Goal: Task Accomplishment & Management: Use online tool/utility

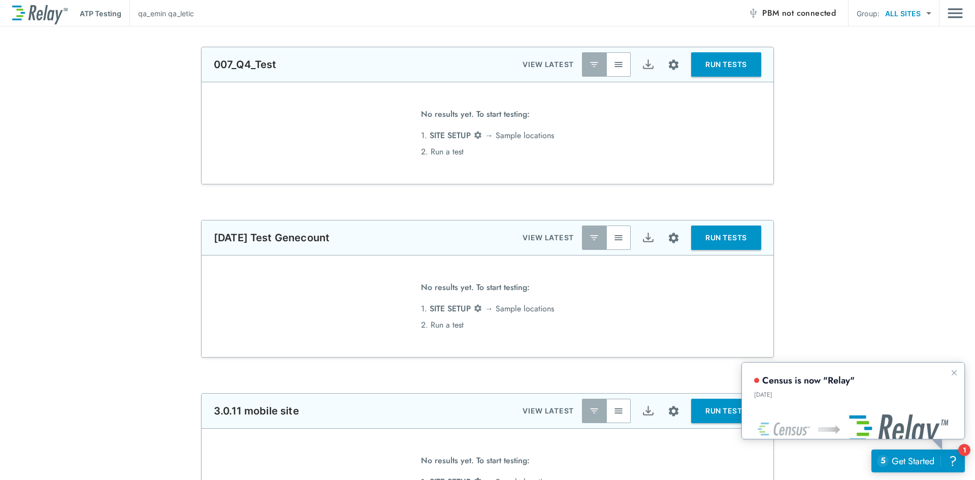
type input "******"
click at [956, 375] on icon "Dismiss announcement" at bounding box center [954, 372] width 8 height 8
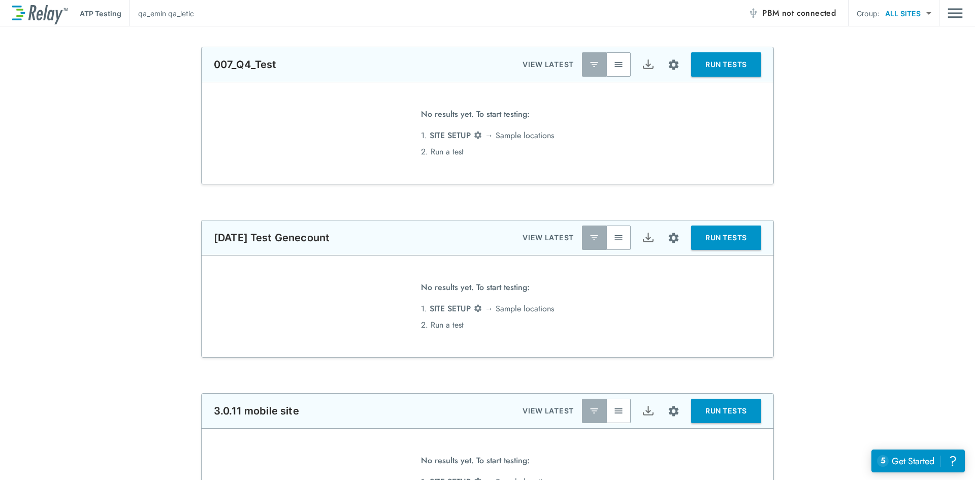
click at [890, 264] on div "**********" at bounding box center [487, 289] width 975 height 138
click at [955, 11] on img "Main menu" at bounding box center [955, 13] width 15 height 19
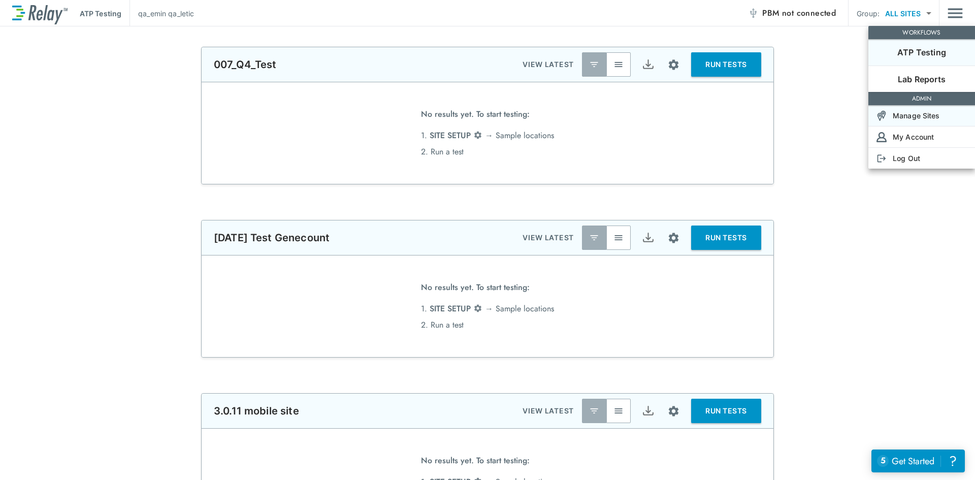
click at [888, 115] on div "Manage Sites" at bounding box center [905, 115] width 72 height 11
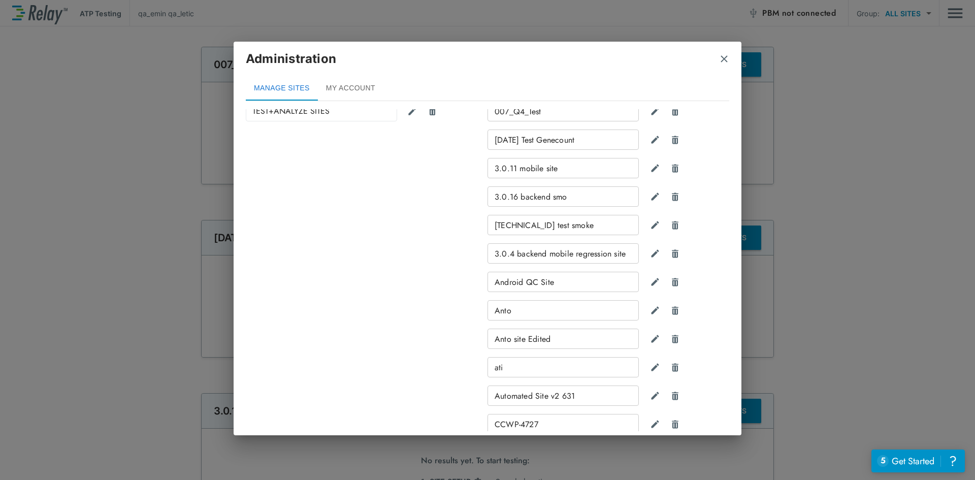
scroll to position [1541, 0]
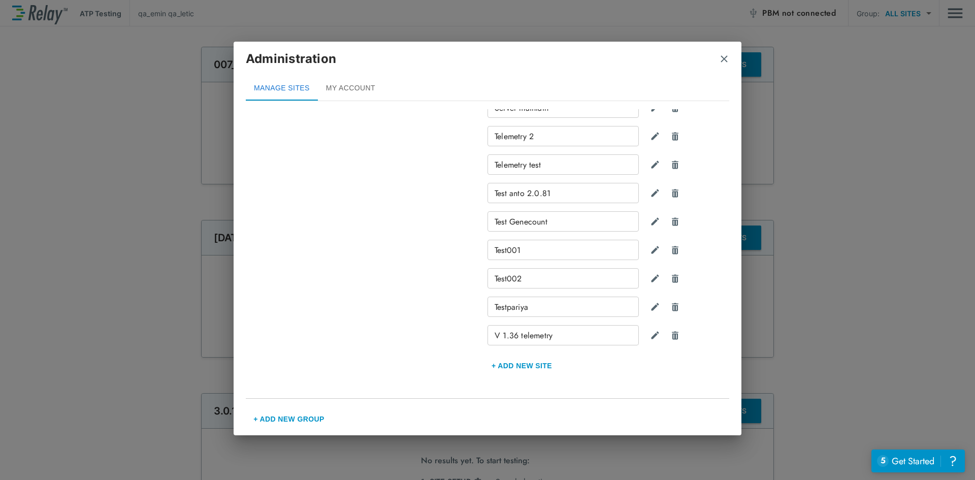
click at [721, 399] on div "Manage Sites & Groups Add new sites, remove sites, or adjust display groupings.…" at bounding box center [488, 270] width 508 height 322
click at [720, 403] on div "Manage Sites & Groups Add new sites, remove sites, or adjust display groupings.…" at bounding box center [488, 270] width 508 height 322
click at [716, 402] on div "Manage Sites & Groups Add new sites, remove sites, or adjust display groupings.…" at bounding box center [488, 270] width 508 height 322
click at [715, 402] on div "Manage Sites & Groups Add new sites, remove sites, or adjust display groupings.…" at bounding box center [488, 270] width 508 height 322
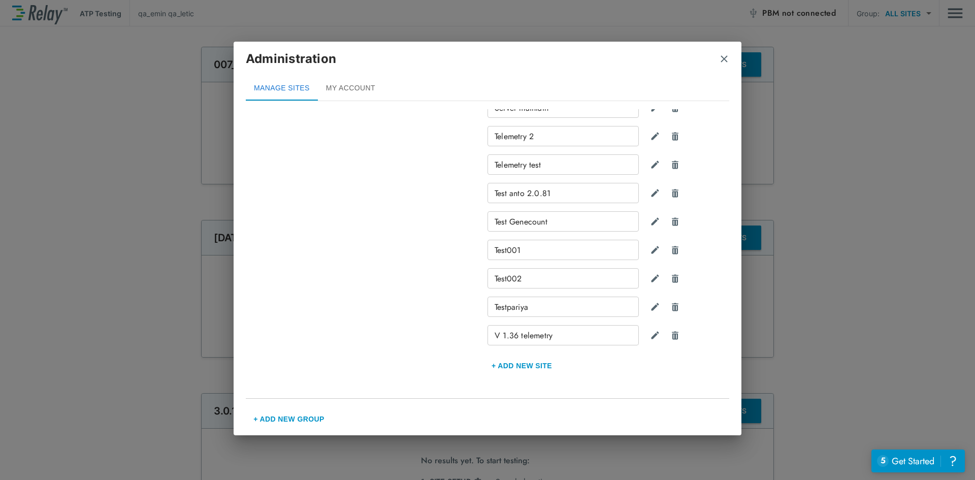
click at [715, 403] on div "Manage Sites & Groups Add new sites, remove sites, or adjust display groupings.…" at bounding box center [488, 270] width 508 height 322
click at [714, 404] on div "Manage Sites & Groups Add new sites, remove sites, or adjust display groupings.…" at bounding box center [488, 270] width 508 height 322
click at [714, 401] on div "Manage Sites & Groups Add new sites, remove sites, or adjust display groupings.…" at bounding box center [488, 270] width 508 height 322
click at [716, 403] on div "Manage Sites & Groups Add new sites, remove sites, or adjust display groupings.…" at bounding box center [488, 270] width 508 height 322
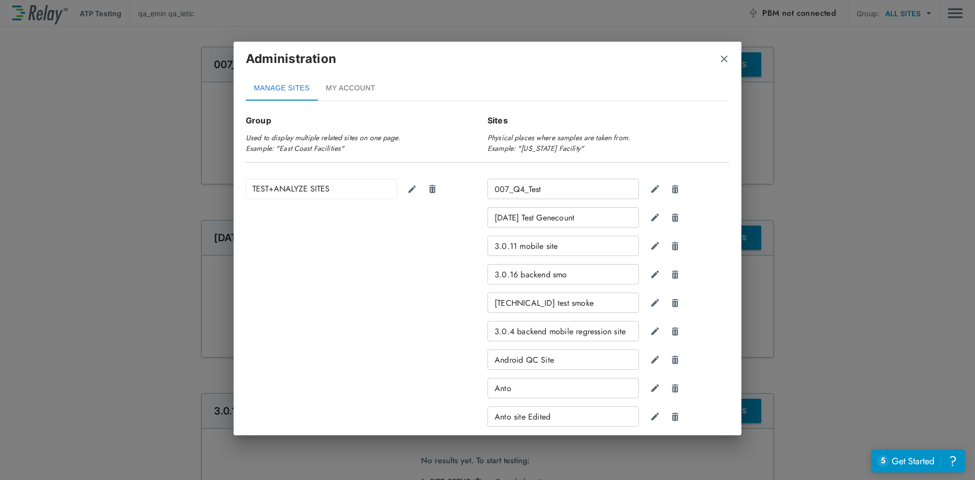
scroll to position [0, 0]
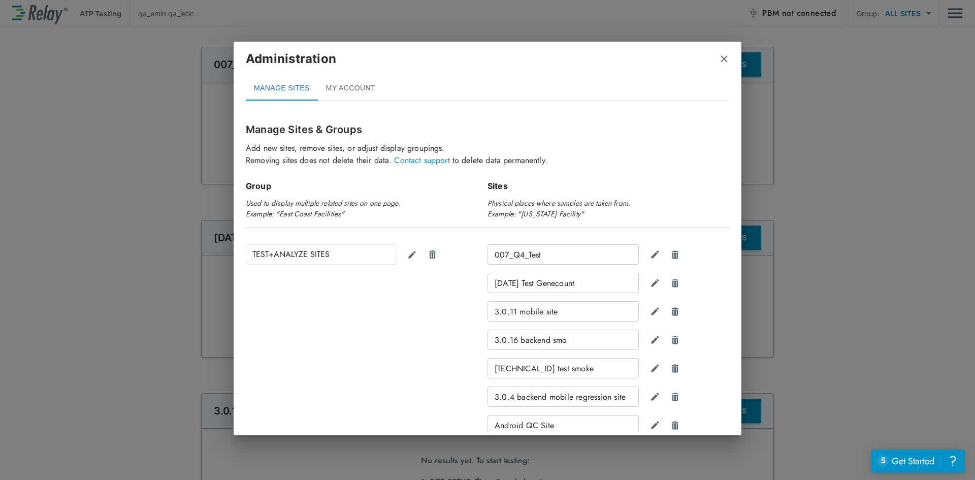
click at [727, 141] on div "Manage Sites & Groups Add new sites, remove sites, or adjust display groupings.…" at bounding box center [488, 270] width 508 height 322
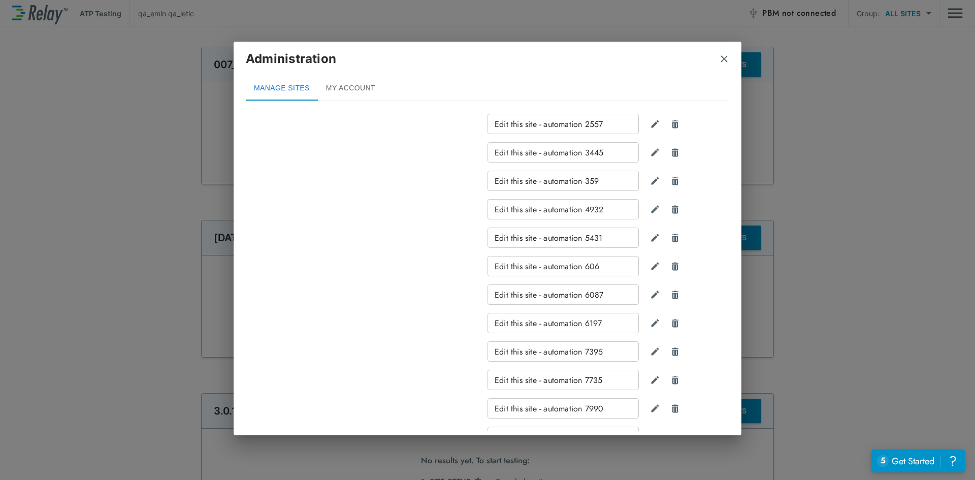
scroll to position [1541, 0]
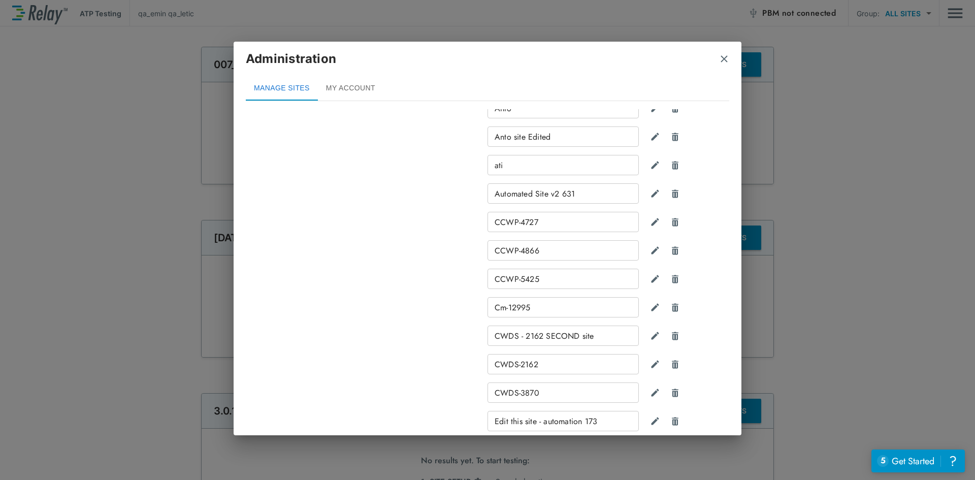
scroll to position [0, 0]
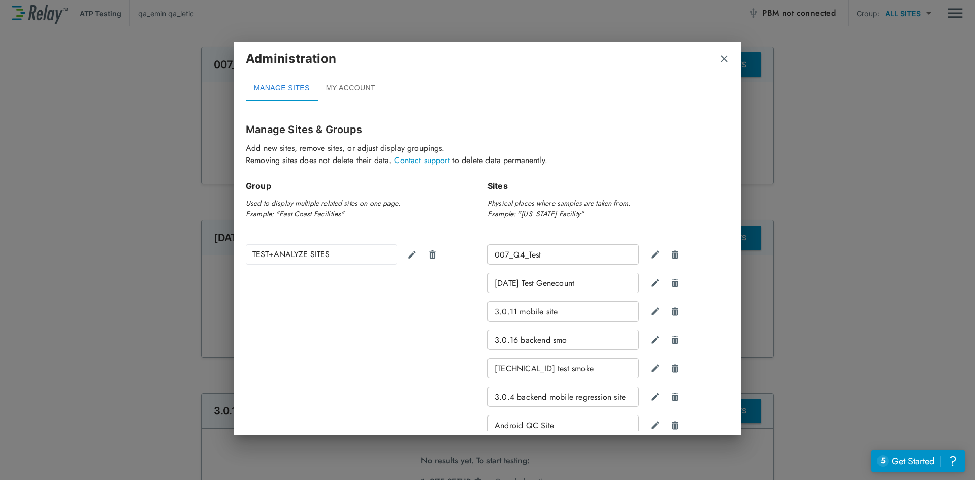
click at [705, 76] on div "Administration" at bounding box center [488, 63] width 484 height 26
click at [644, 73] on div "Administration" at bounding box center [488, 63] width 484 height 26
click at [814, 153] on div "Administration MANAGE SITES MY ACCOUNT Manage Sites & Groups Add new sites, rem…" at bounding box center [487, 240] width 975 height 480
click at [690, 78] on div "MANAGE SITES MY ACCOUNT" at bounding box center [488, 88] width 484 height 24
click at [725, 61] on img "close" at bounding box center [724, 59] width 10 height 10
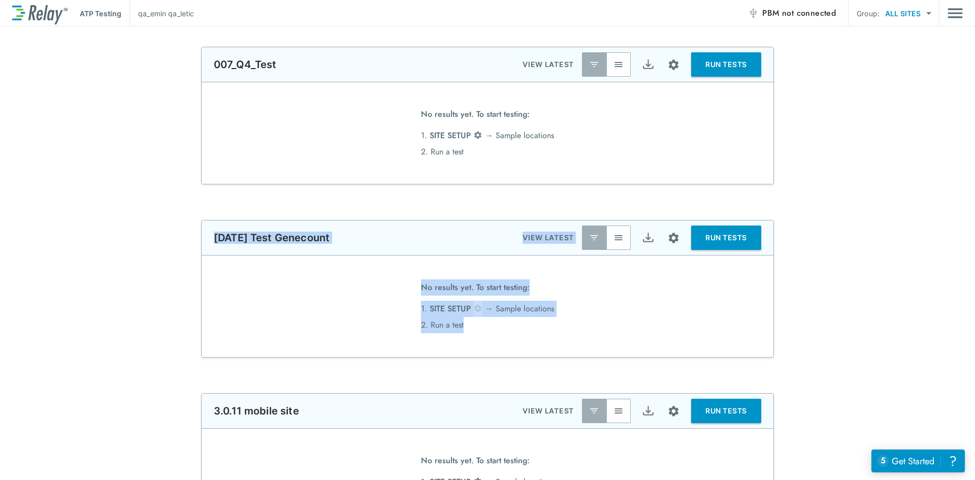
drag, startPoint x: 822, startPoint y: 161, endPoint x: 782, endPoint y: 333, distance: 176.8
click at [815, 255] on div "**********" at bounding box center [487, 289] width 975 height 138
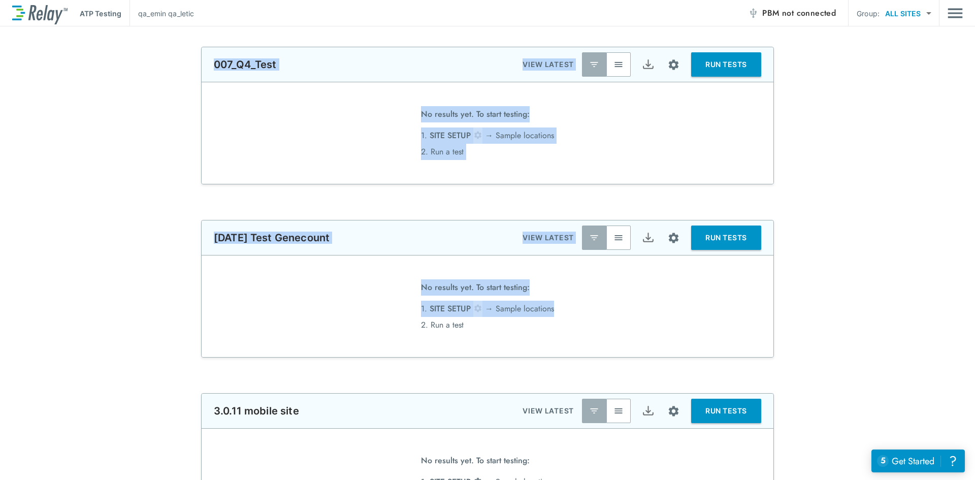
drag, startPoint x: 724, startPoint y: 263, endPoint x: 167, endPoint y: 82, distance: 586.3
click at [167, 82] on div "**********" at bounding box center [487, 116] width 975 height 138
drag, startPoint x: 176, startPoint y: 60, endPoint x: 533, endPoint y: 453, distance: 531.0
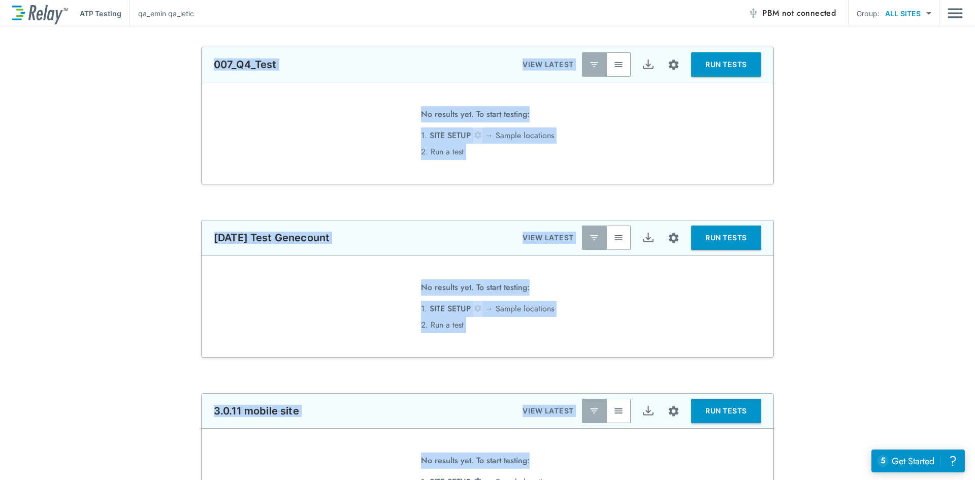
click at [795, 323] on div "**********" at bounding box center [487, 289] width 975 height 138
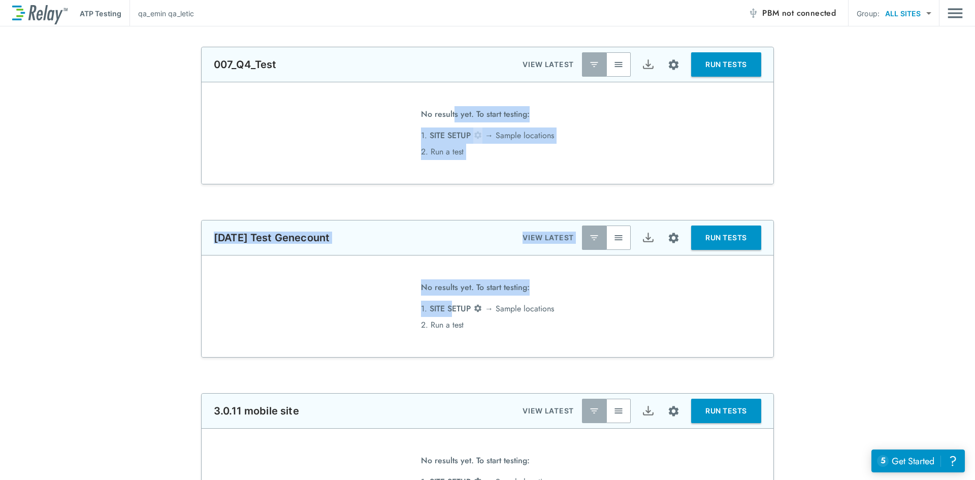
drag, startPoint x: 446, startPoint y: 304, endPoint x: 446, endPoint y: 120, distance: 183.4
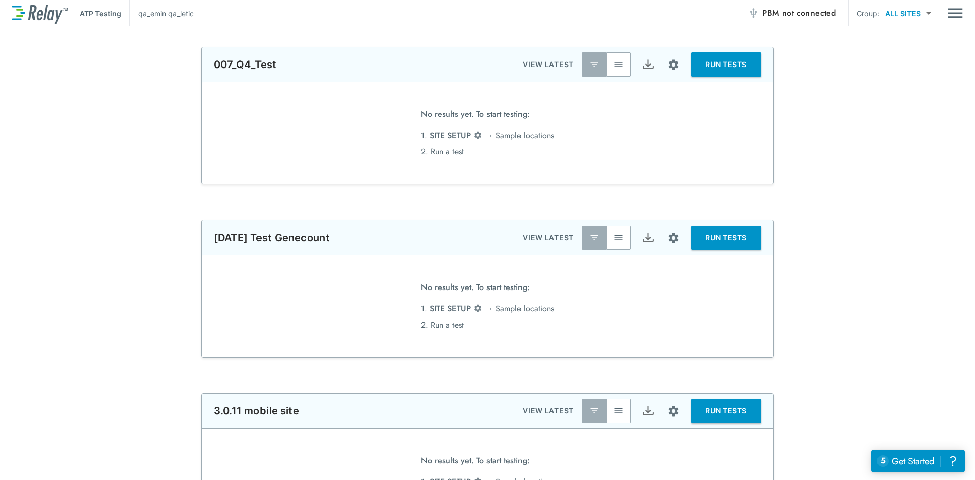
click at [446, 120] on span "No results yet. To start testing:" at bounding box center [475, 116] width 109 height 21
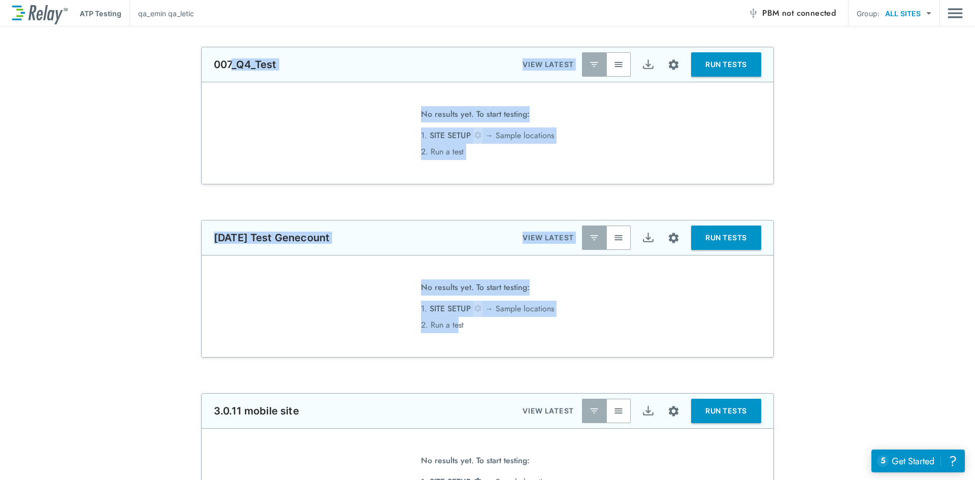
drag, startPoint x: 227, startPoint y: 62, endPoint x: 455, endPoint y: 326, distance: 348.6
click at [455, 326] on li "2. Run a test" at bounding box center [487, 325] width 133 height 16
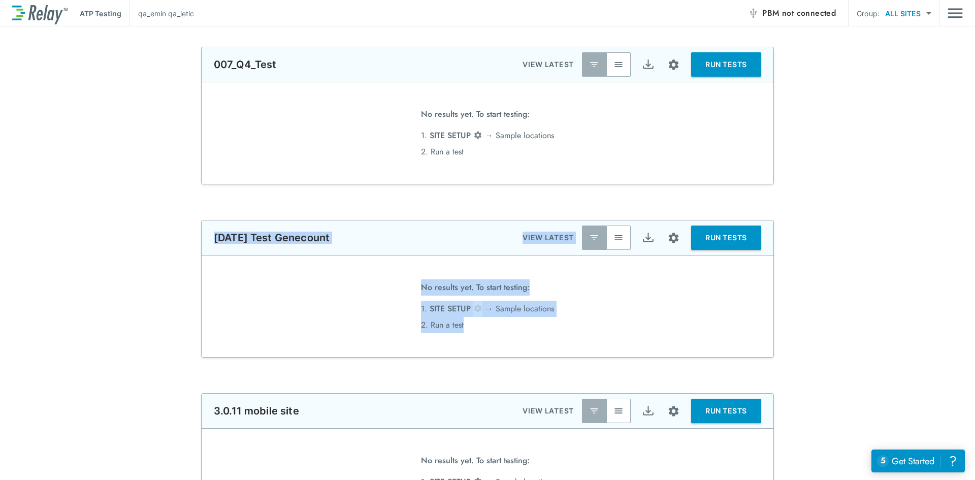
drag, startPoint x: 464, startPoint y: 328, endPoint x: 210, endPoint y: 243, distance: 267.9
click at [210, 243] on div "**********" at bounding box center [487, 289] width 573 height 138
click at [214, 243] on p "14 Dec Test Genecount" at bounding box center [272, 238] width 116 height 12
drag, startPoint x: 208, startPoint y: 241, endPoint x: 509, endPoint y: 460, distance: 371.9
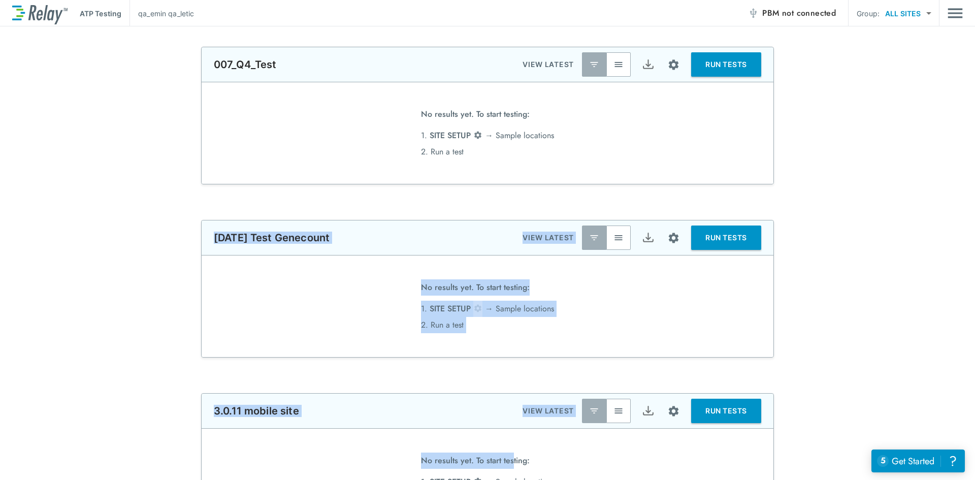
click at [509, 460] on span "No results yet. To start testing:" at bounding box center [475, 463] width 109 height 21
drag, startPoint x: 509, startPoint y: 458, endPoint x: 437, endPoint y: 112, distance: 353.3
click at [437, 112] on span "No results yet. To start testing:" at bounding box center [475, 116] width 109 height 21
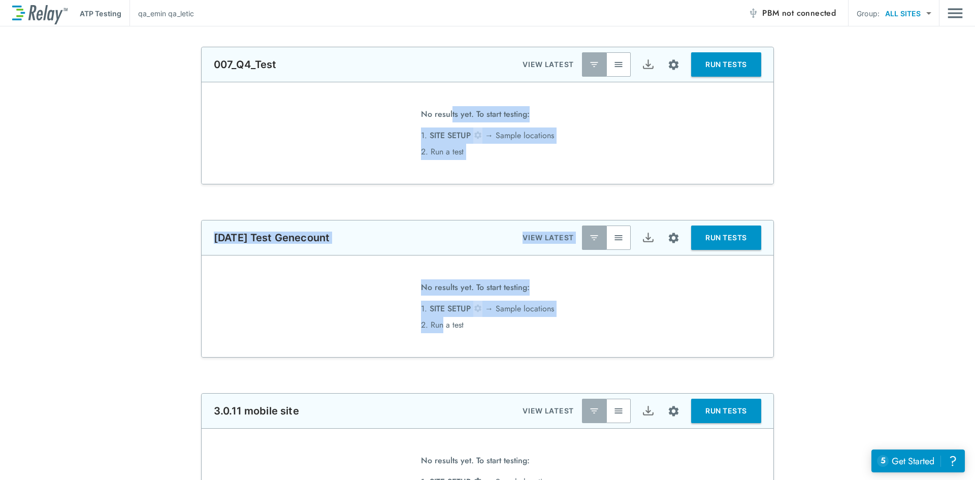
drag, startPoint x: 448, startPoint y: 113, endPoint x: 442, endPoint y: 328, distance: 214.9
click at [442, 328] on li "2. Run a test" at bounding box center [487, 325] width 133 height 16
drag, startPoint x: 441, startPoint y: 209, endPoint x: 229, endPoint y: 65, distance: 256.8
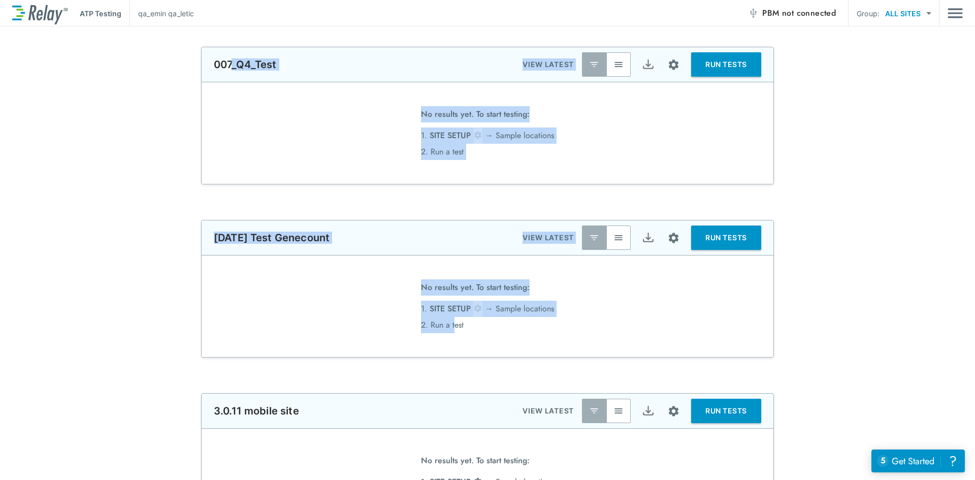
click at [229, 65] on p "007_Q4_Test" at bounding box center [245, 64] width 63 height 12
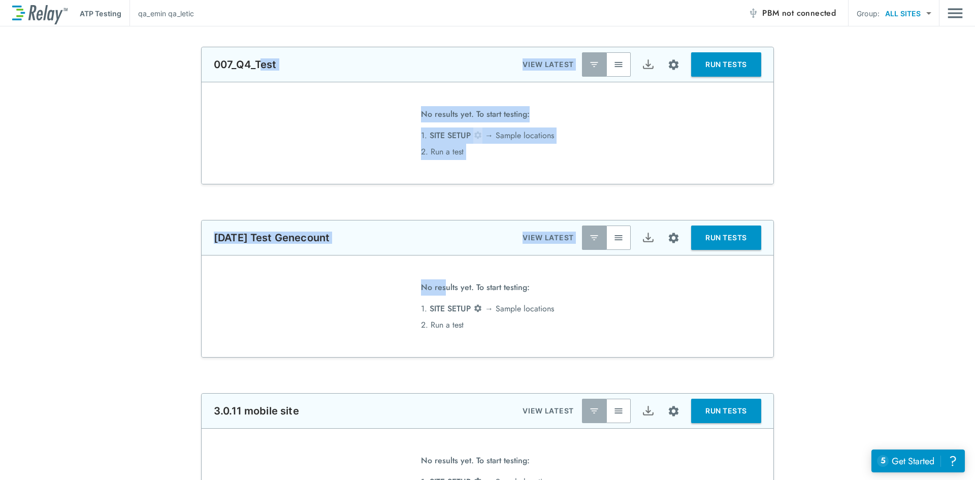
drag, startPoint x: 255, startPoint y: 69, endPoint x: 442, endPoint y: 296, distance: 294.5
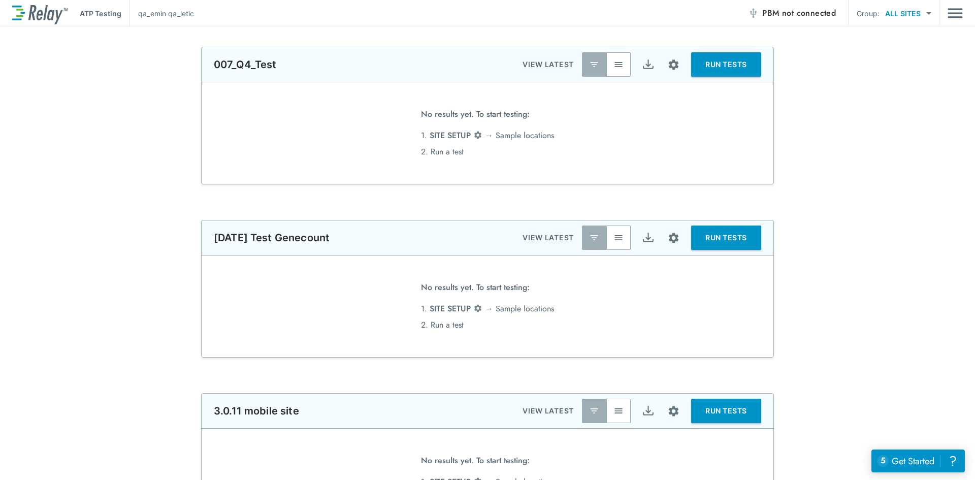
click at [168, 302] on div "**********" at bounding box center [487, 289] width 975 height 138
click at [176, 284] on div "**********" at bounding box center [487, 289] width 975 height 138
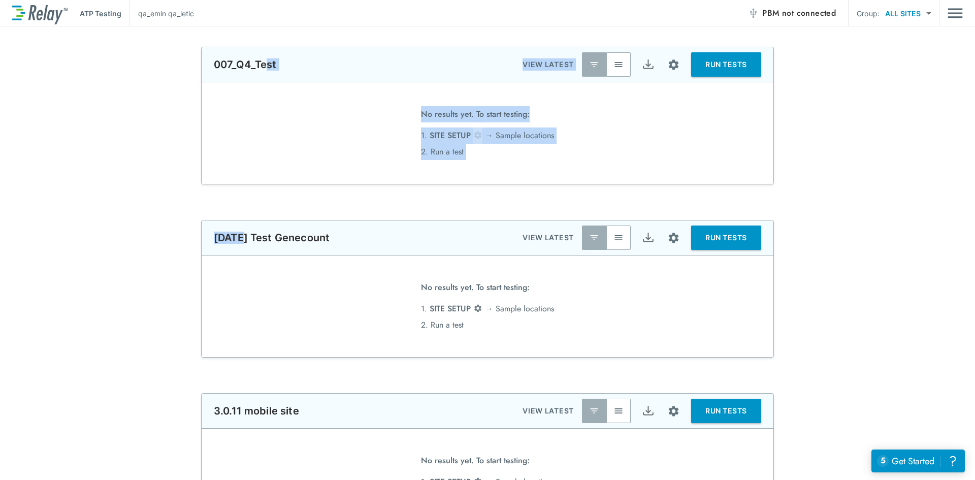
drag, startPoint x: 241, startPoint y: 240, endPoint x: 260, endPoint y: 62, distance: 179.3
click at [260, 62] on p "007_Q4_Test" at bounding box center [245, 64] width 63 height 12
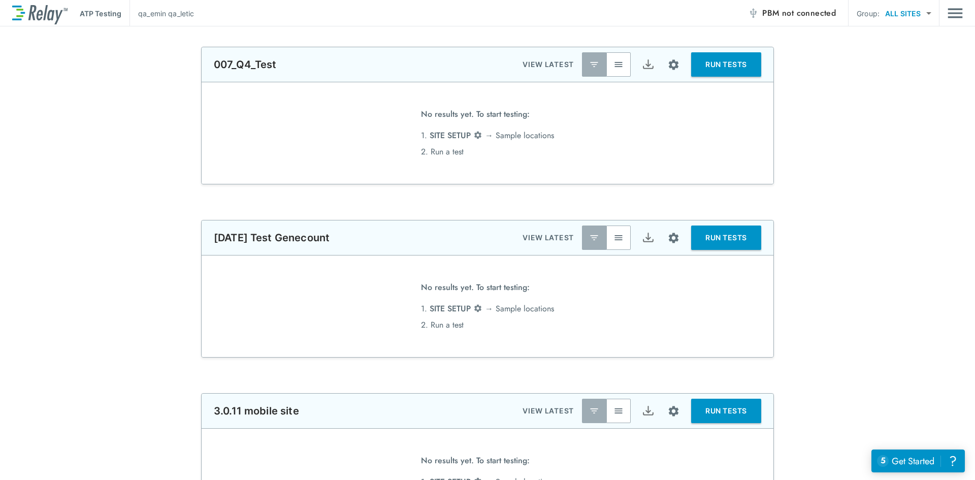
click at [664, 122] on div "No results yet. To start testing: 1. SITE SETUP → Sample locations 2. Run a test" at bounding box center [488, 133] width 572 height 102
click at [673, 61] on img "Site setup" at bounding box center [673, 64] width 13 height 13
click at [805, 173] on div at bounding box center [487, 240] width 975 height 480
click at [732, 142] on body "**********" at bounding box center [487, 240] width 975 height 480
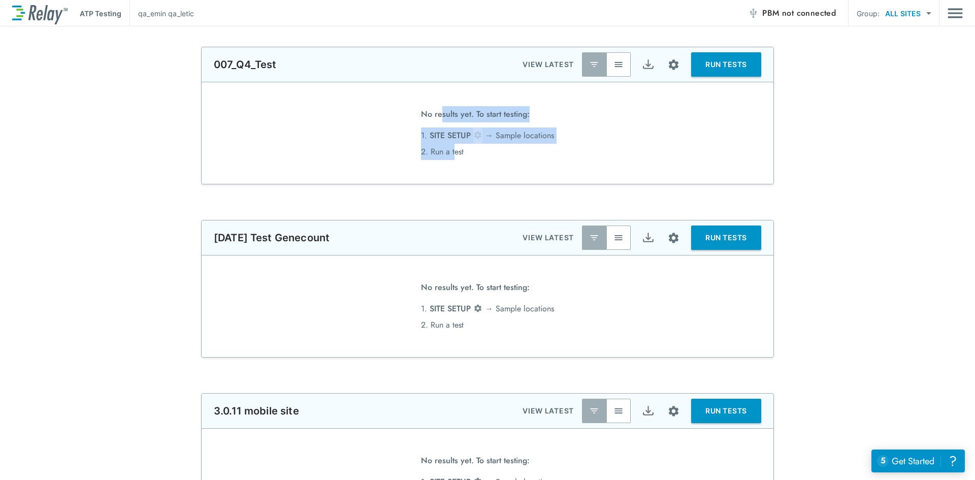
drag, startPoint x: 437, startPoint y: 113, endPoint x: 453, endPoint y: 155, distance: 45.3
click at [453, 155] on p "No results yet. To start testing: 1. SITE SETUP → Sample locations 2. Run a test" at bounding box center [487, 133] width 133 height 54
click at [389, 134] on div "No results yet. To start testing: 1. SITE SETUP → Sample locations 2. Run a test" at bounding box center [488, 133] width 572 height 102
drag, startPoint x: 374, startPoint y: 106, endPoint x: 391, endPoint y: 181, distance: 77.5
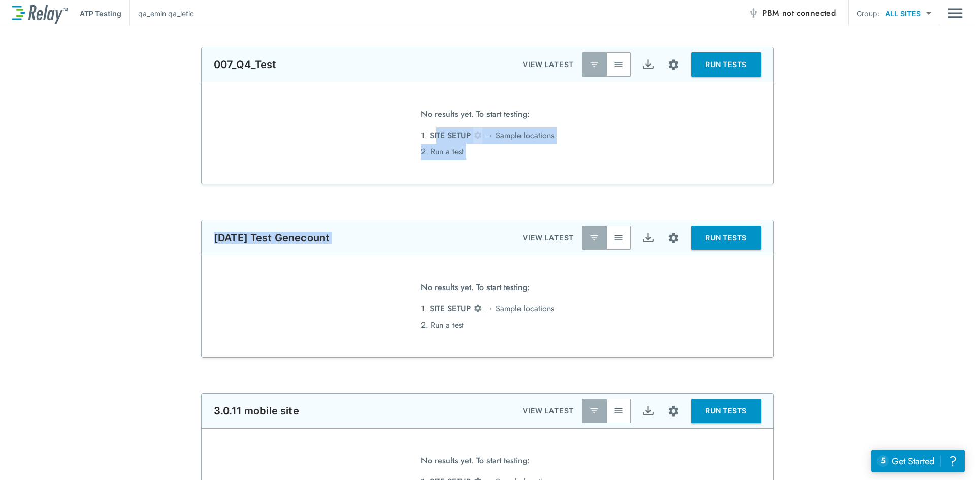
click at [391, 181] on div "No results yet. To start testing: 1. SITE SETUP → Sample locations 2. Run a test" at bounding box center [488, 133] width 572 height 102
click at [668, 63] on img "Site setup" at bounding box center [673, 64] width 13 height 13
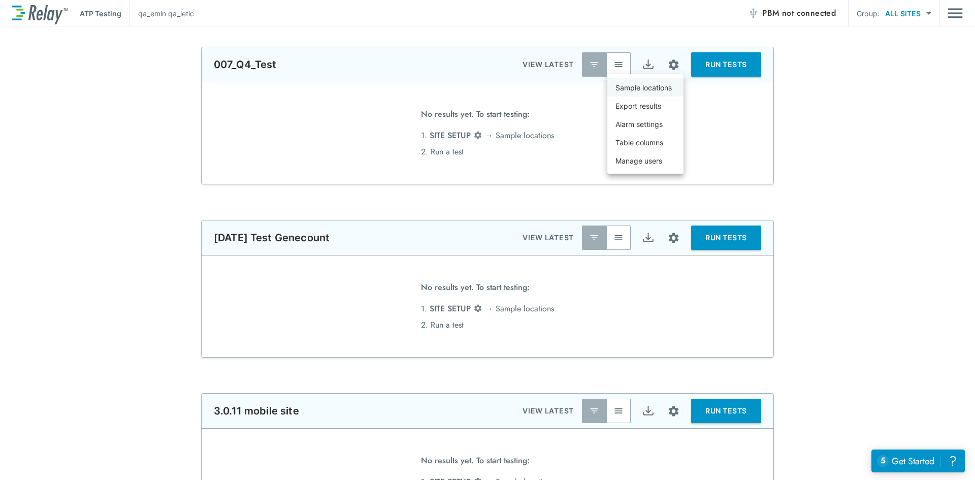
click at [639, 88] on p "Sample locations" at bounding box center [644, 87] width 56 height 11
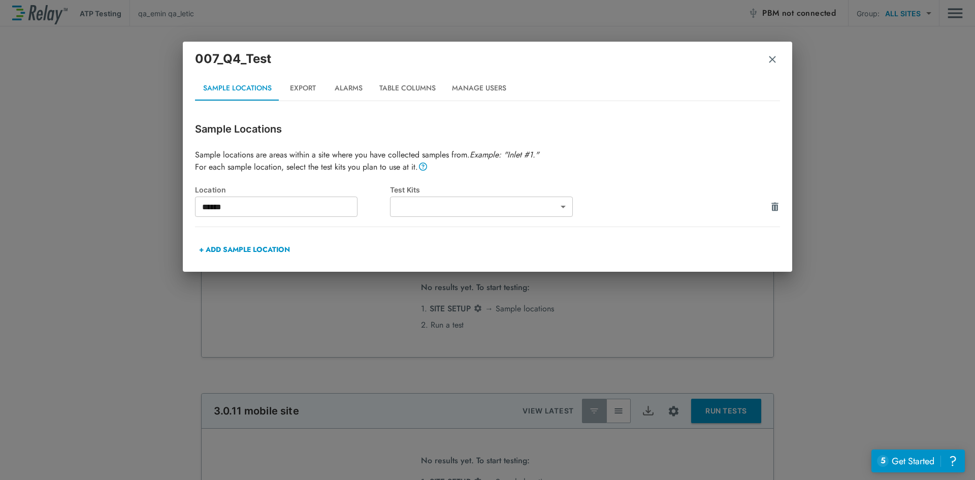
type input "******"
drag, startPoint x: 274, startPoint y: 155, endPoint x: 253, endPoint y: 129, distance: 33.6
click at [253, 129] on div "Sample Locations Sample locations are areas within a site where you have collec…" at bounding box center [487, 191] width 585 height 140
click at [253, 129] on p "Sample Locations" at bounding box center [487, 128] width 585 height 15
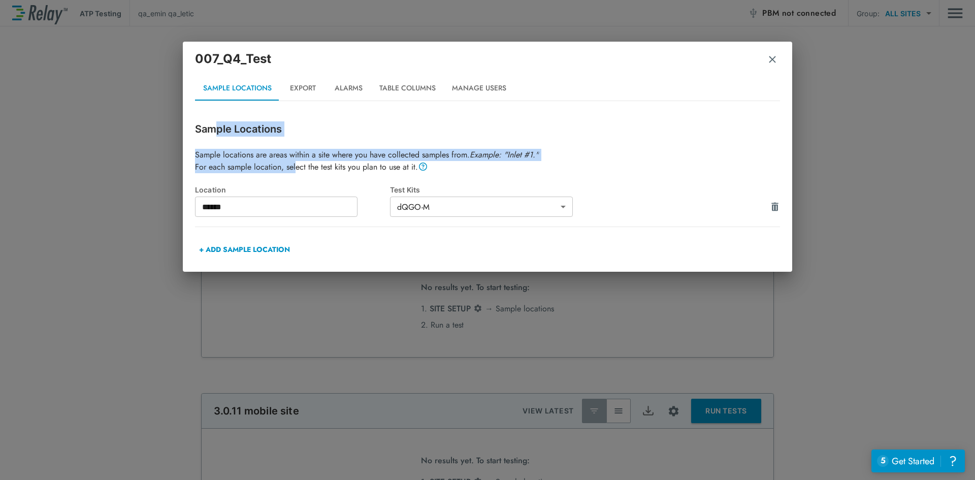
drag, startPoint x: 224, startPoint y: 139, endPoint x: 296, endPoint y: 169, distance: 77.2
click at [296, 169] on div "Sample Locations Sample locations are areas within a site where you have collec…" at bounding box center [487, 191] width 585 height 140
click at [296, 169] on p "Sample locations are areas within a site where you have collected samples from.…" at bounding box center [487, 161] width 585 height 24
drag, startPoint x: 299, startPoint y: 168, endPoint x: 253, endPoint y: 134, distance: 56.9
click at [253, 134] on div "Sample Locations Sample locations are areas within a site where you have collec…" at bounding box center [487, 191] width 585 height 140
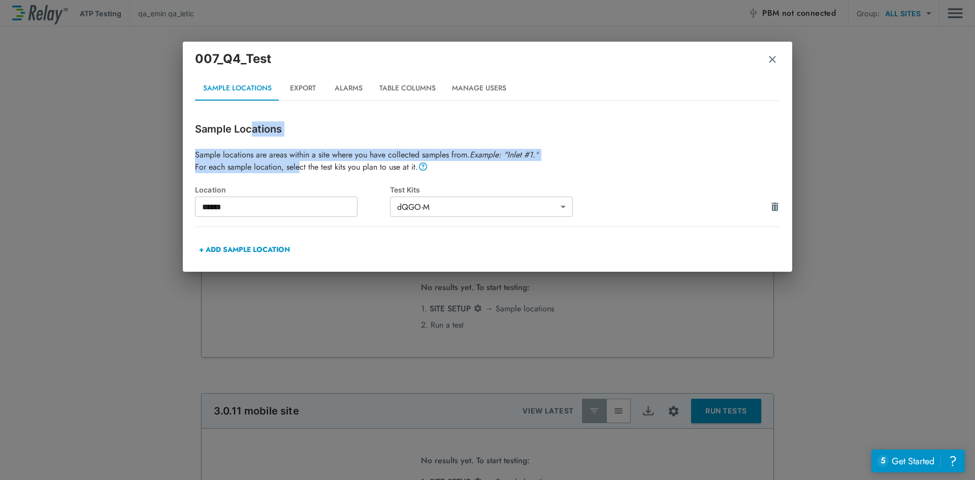
click at [253, 134] on p "Sample Locations" at bounding box center [487, 128] width 585 height 15
drag, startPoint x: 224, startPoint y: 134, endPoint x: 326, endPoint y: 168, distance: 106.6
click at [326, 168] on div "Sample Locations Sample locations are areas within a site where you have collec…" at bounding box center [487, 191] width 585 height 140
click at [326, 168] on p "Sample locations are areas within a site where you have collected samples from.…" at bounding box center [487, 161] width 585 height 24
drag, startPoint x: 324, startPoint y: 167, endPoint x: 255, endPoint y: 130, distance: 78.4
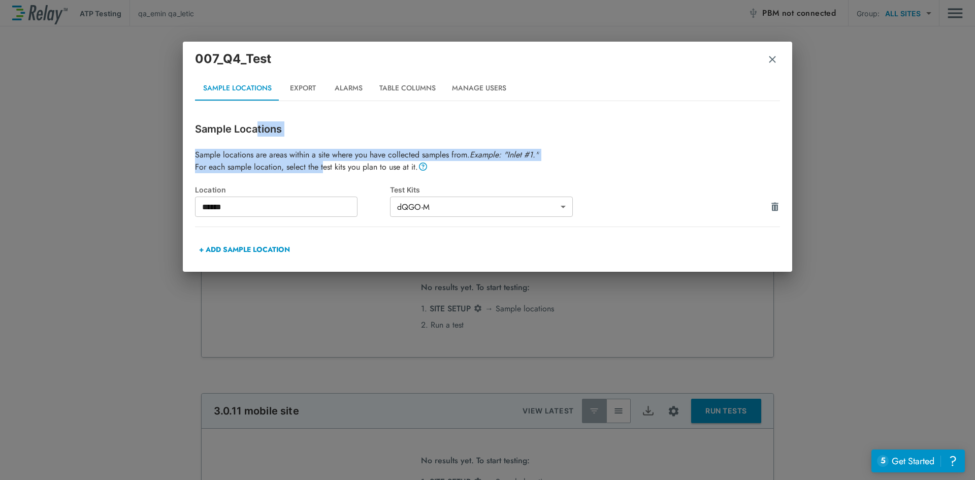
click at [255, 130] on div "Sample Locations Sample locations are areas within a site where you have collec…" at bounding box center [487, 191] width 585 height 140
click at [255, 130] on p "Sample Locations" at bounding box center [487, 128] width 585 height 15
drag, startPoint x: 254, startPoint y: 131, endPoint x: 294, endPoint y: 169, distance: 55.0
click at [294, 169] on div "Sample Locations Sample locations are areas within a site where you have collec…" at bounding box center [487, 191] width 585 height 140
click at [294, 169] on p "Sample locations are areas within a site where you have collected samples from.…" at bounding box center [487, 161] width 585 height 24
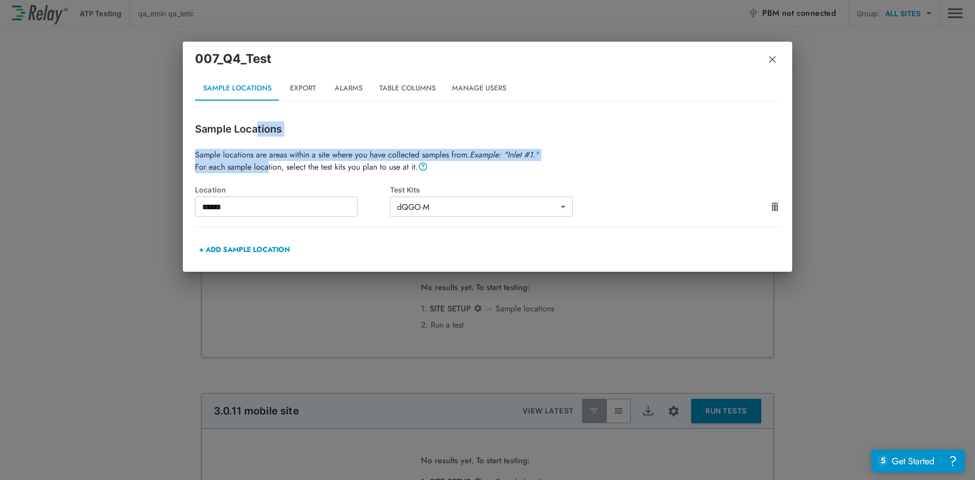
drag, startPoint x: 268, startPoint y: 167, endPoint x: 257, endPoint y: 126, distance: 42.1
click at [258, 125] on div "Sample Locations Sample locations are areas within a site where you have collec…" at bounding box center [487, 191] width 585 height 140
click at [257, 126] on p "Sample Locations" at bounding box center [487, 128] width 585 height 15
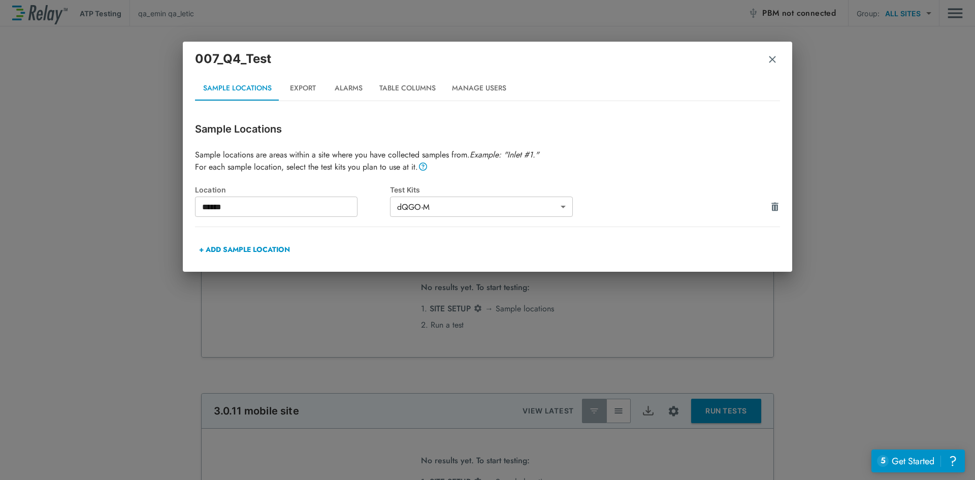
click at [519, 150] on em "Example: "Inlet #1."" at bounding box center [504, 155] width 69 height 12
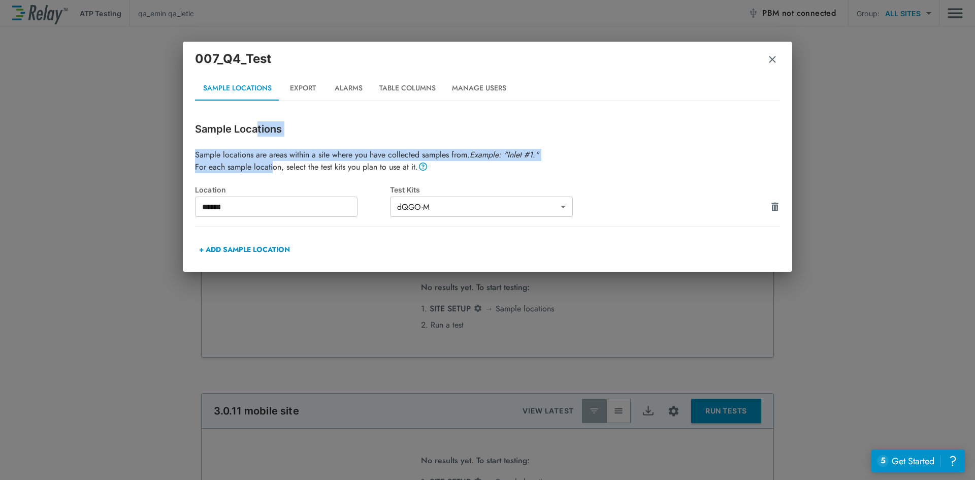
drag, startPoint x: 258, startPoint y: 130, endPoint x: 272, endPoint y: 168, distance: 40.5
click at [272, 168] on div "Sample Locations Sample locations are areas within a site where you have collec…" at bounding box center [487, 191] width 585 height 140
click at [272, 168] on p "Sample locations are areas within a site where you have collected samples from.…" at bounding box center [487, 161] width 585 height 24
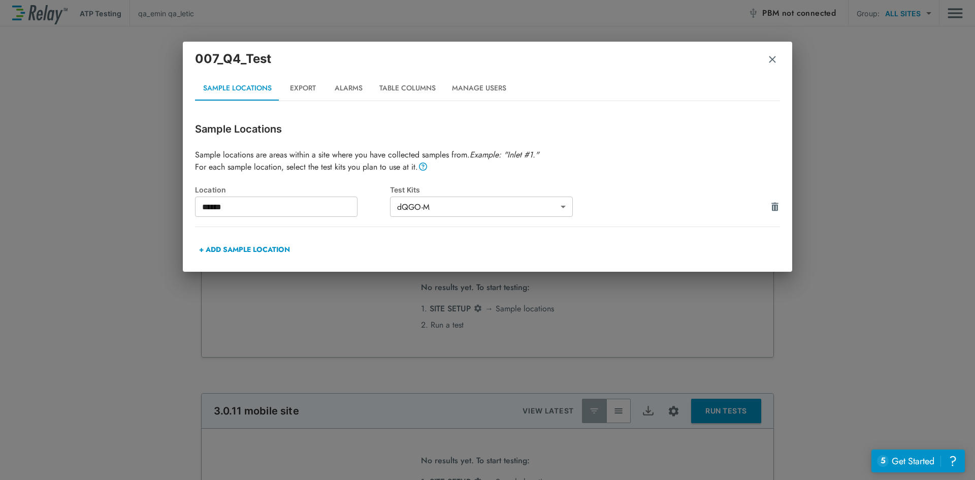
click at [316, 147] on div "Sample Locations Sample locations are areas within a site where you have collec…" at bounding box center [487, 191] width 585 height 140
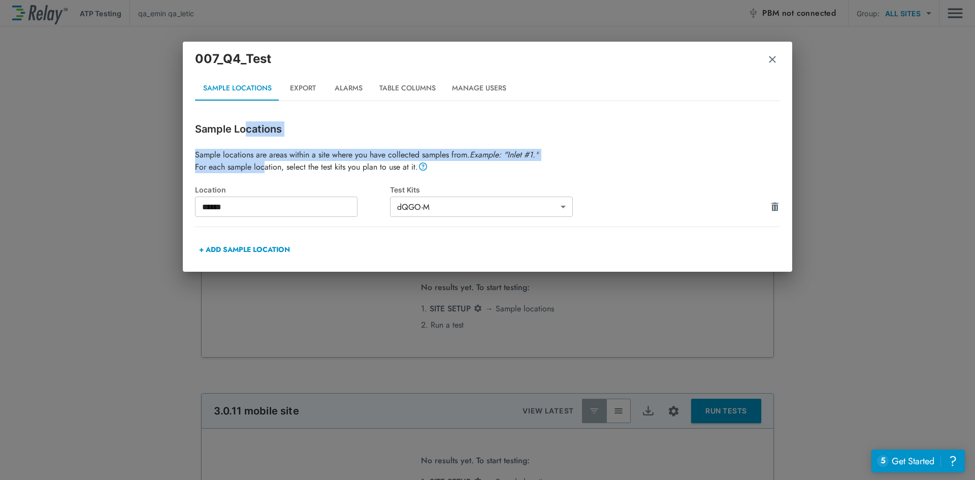
drag, startPoint x: 249, startPoint y: 133, endPoint x: 263, endPoint y: 166, distance: 36.2
click at [263, 166] on div "Sample Locations Sample locations are areas within a site where you have collec…" at bounding box center [487, 191] width 585 height 140
click at [263, 166] on p "Sample locations are areas within a site where you have collected samples from.…" at bounding box center [487, 161] width 585 height 24
drag, startPoint x: 294, startPoint y: 168, endPoint x: 243, endPoint y: 132, distance: 62.6
click at [243, 132] on div "Sample Locations Sample locations are areas within a site where you have collec…" at bounding box center [487, 191] width 585 height 140
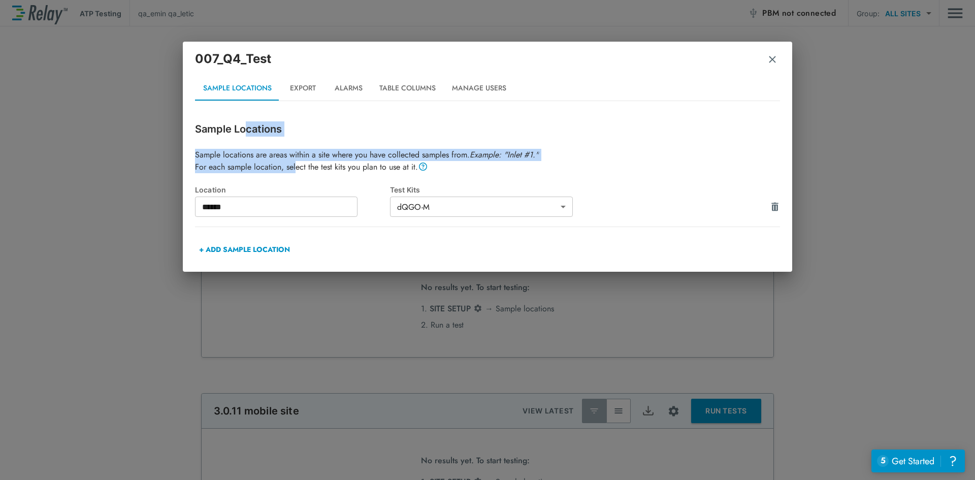
click at [243, 132] on p "Sample Locations" at bounding box center [487, 128] width 585 height 15
drag, startPoint x: 220, startPoint y: 131, endPoint x: 269, endPoint y: 170, distance: 62.1
click at [269, 170] on div "Sample Locations Sample locations are areas within a site where you have collec…" at bounding box center [487, 191] width 585 height 140
click at [269, 170] on p "Sample locations are areas within a site where you have collected samples from.…" at bounding box center [487, 161] width 585 height 24
drag, startPoint x: 297, startPoint y: 167, endPoint x: 258, endPoint y: 126, distance: 56.0
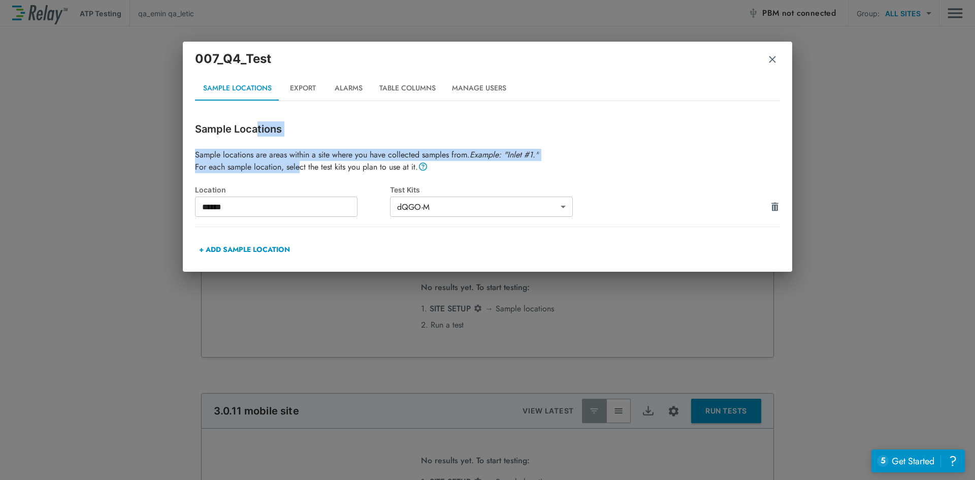
click at [258, 126] on div "Sample Locations Sample locations are areas within a site where you have collec…" at bounding box center [487, 191] width 585 height 140
click at [258, 126] on p "Sample Locations" at bounding box center [487, 128] width 585 height 15
drag, startPoint x: 256, startPoint y: 131, endPoint x: 329, endPoint y: 169, distance: 81.8
click at [329, 169] on div "Sample Locations Sample locations are areas within a site where you have collec…" at bounding box center [487, 191] width 585 height 140
click at [329, 169] on p "Sample locations are areas within a site where you have collected samples from.…" at bounding box center [487, 161] width 585 height 24
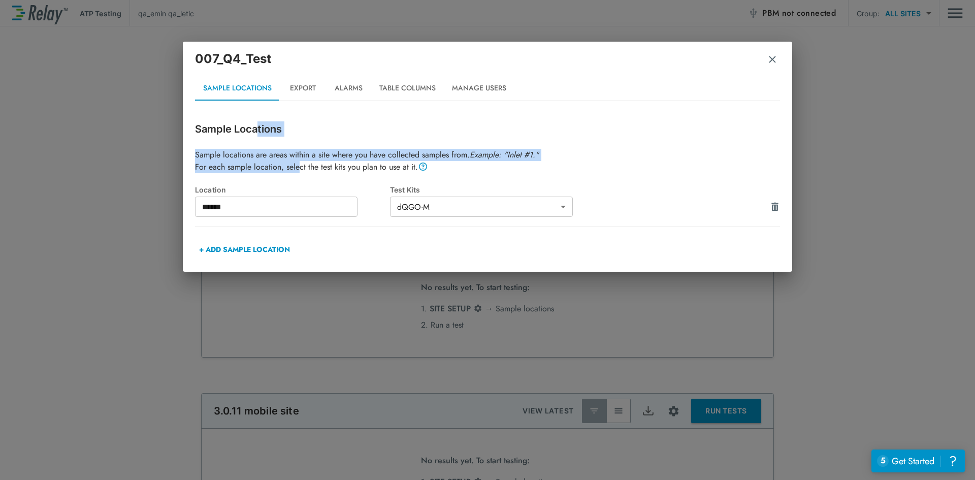
drag, startPoint x: 298, startPoint y: 169, endPoint x: 256, endPoint y: 131, distance: 56.8
click at [256, 131] on div "Sample Locations Sample locations are areas within a site where you have collec…" at bounding box center [487, 191] width 585 height 140
click at [256, 131] on p "Sample Locations" at bounding box center [487, 128] width 585 height 15
drag, startPoint x: 251, startPoint y: 124, endPoint x: 299, endPoint y: 164, distance: 61.3
click at [299, 164] on div "Sample Locations Sample locations are areas within a site where you have collec…" at bounding box center [487, 191] width 585 height 140
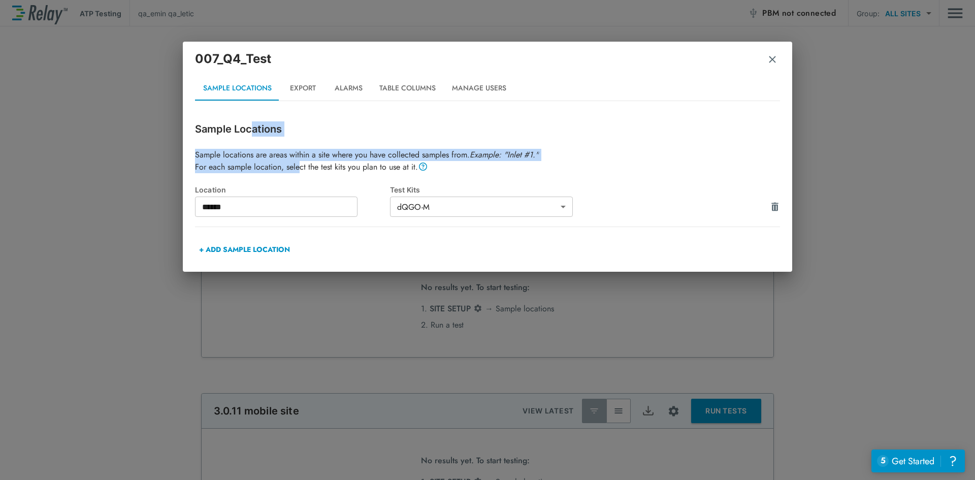
click at [299, 164] on p "Sample locations are areas within a site where you have collected samples from.…" at bounding box center [487, 161] width 585 height 24
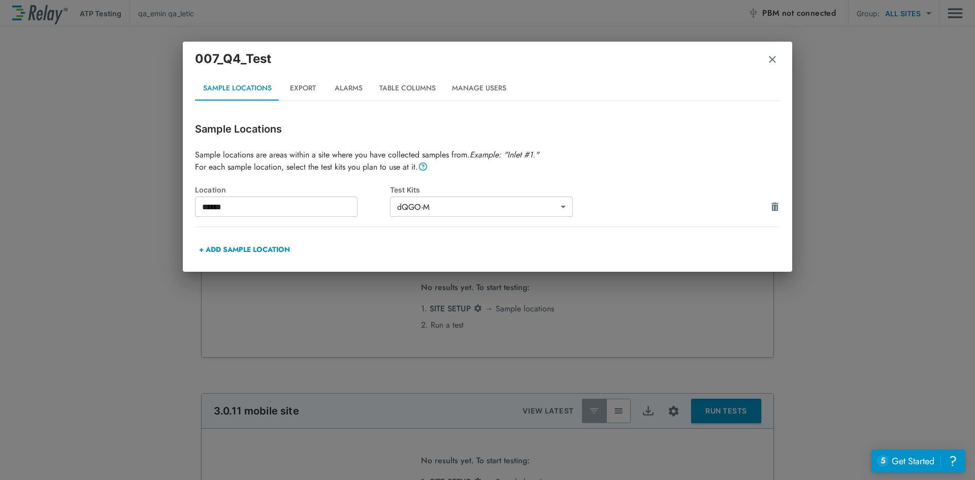
click at [562, 204] on body "**********" at bounding box center [487, 240] width 975 height 480
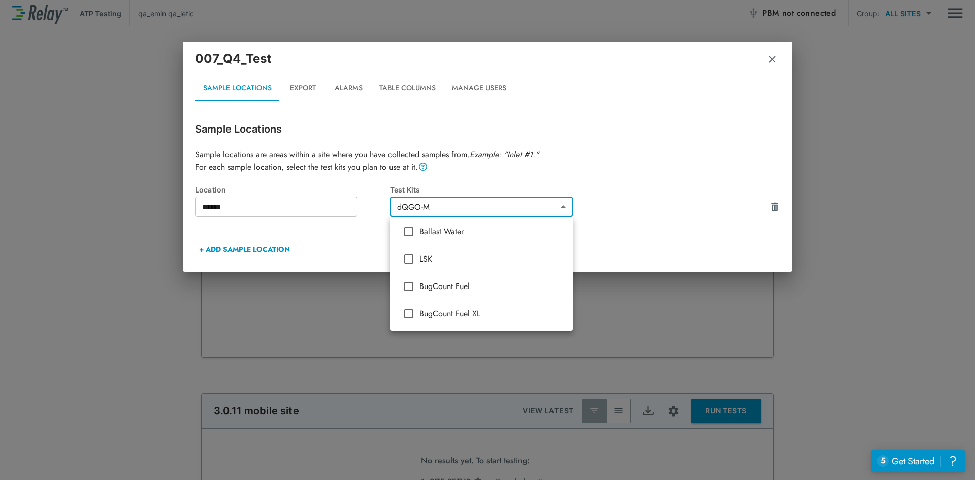
scroll to position [333, 0]
click at [640, 110] on div at bounding box center [487, 240] width 975 height 480
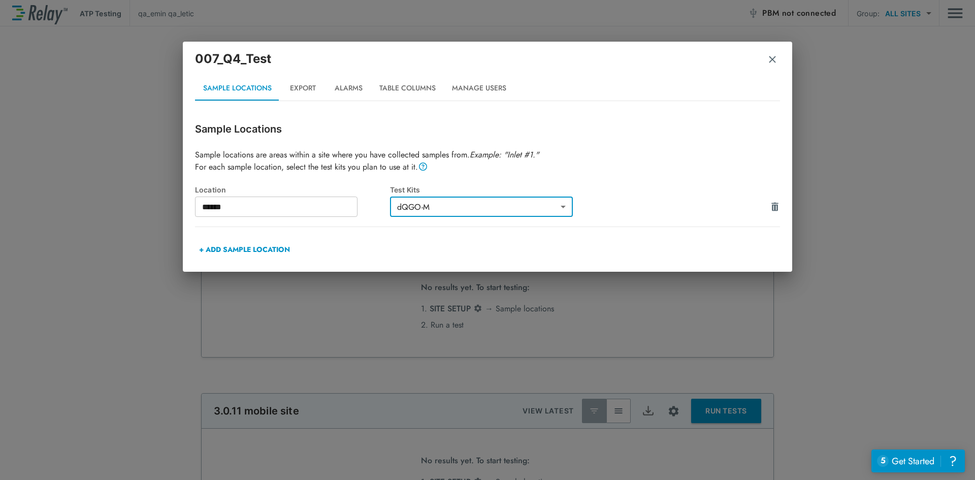
click at [774, 60] on img "button" at bounding box center [772, 59] width 10 height 10
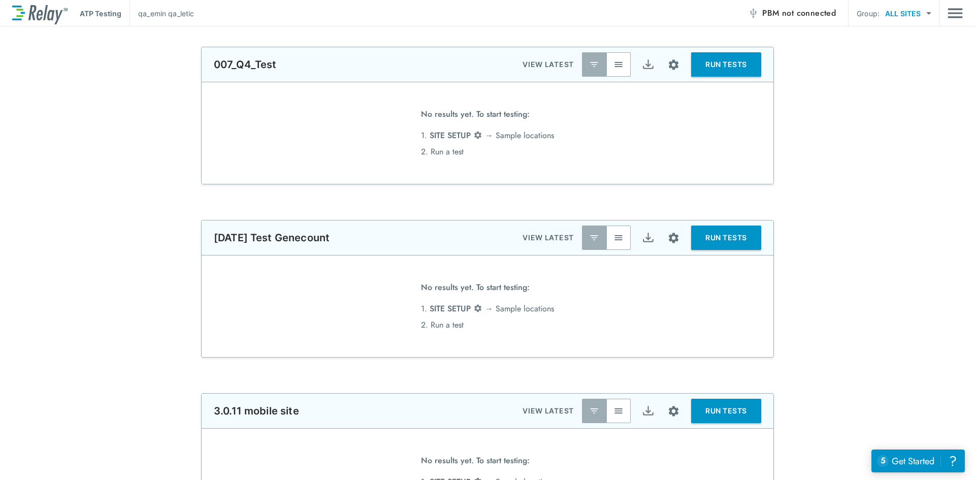
click at [120, 171] on div "**********" at bounding box center [487, 116] width 975 height 138
click at [702, 65] on button "RUN TESTS" at bounding box center [726, 64] width 70 height 24
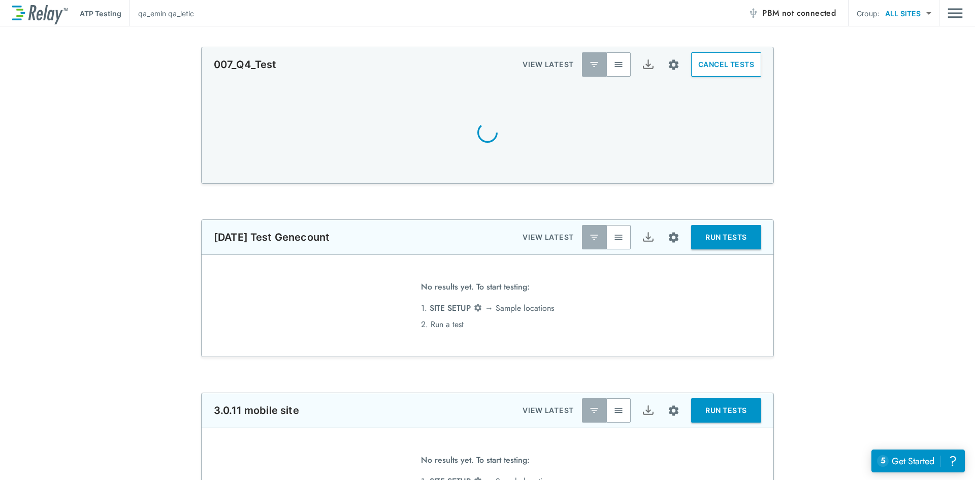
click at [118, 117] on div "007_Q4_Test VIEW LATEST CANCEL TESTS" at bounding box center [487, 115] width 975 height 137
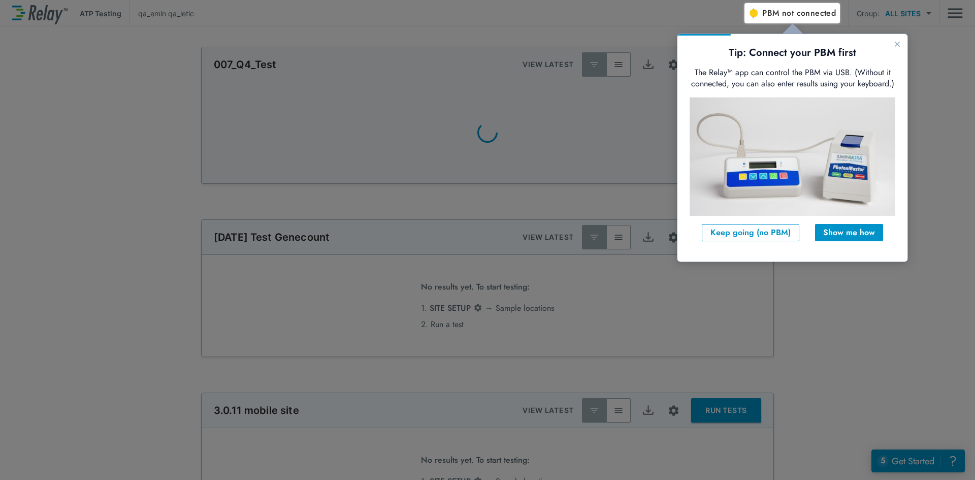
scroll to position [0, 0]
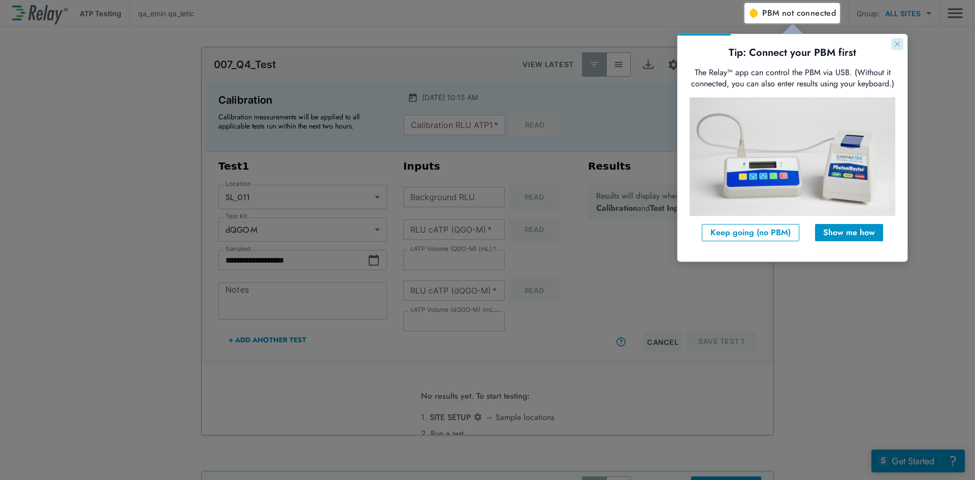
click at [896, 43] on icon "Close guide" at bounding box center [897, 44] width 5 height 5
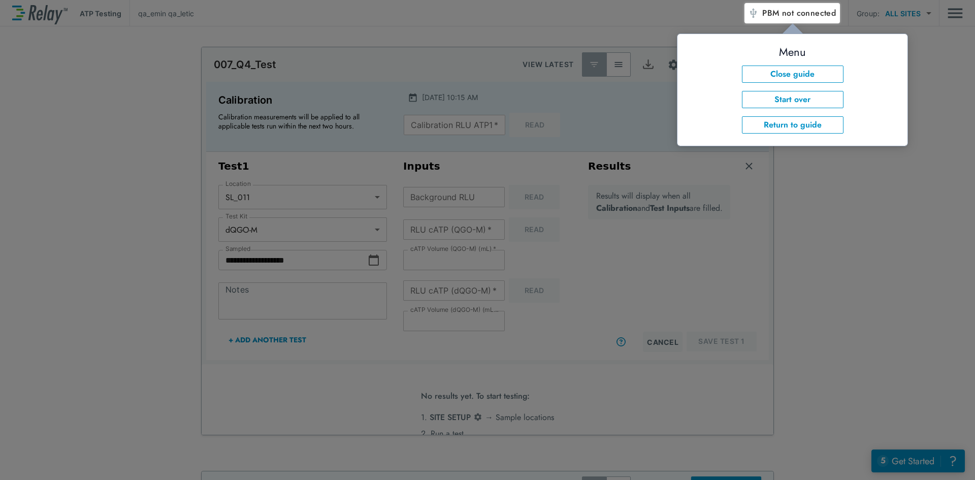
click at [881, 187] on div at bounding box center [860, 251] width 231 height 457
click at [767, 76] on button "Close guide" at bounding box center [793, 74] width 102 height 17
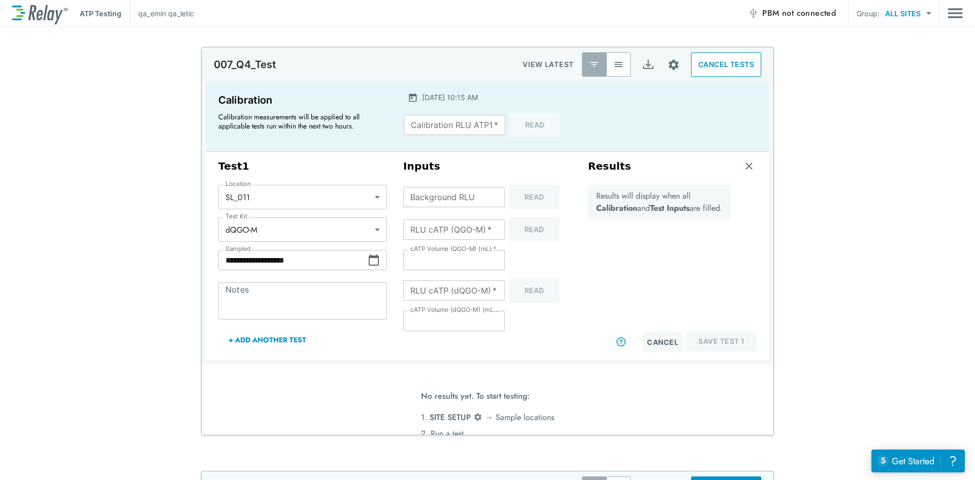
click at [798, 192] on div "**********" at bounding box center [487, 241] width 975 height 389
click at [516, 173] on div "Inputs Background RLU Background RLU Read RLU cATP (QGO-M)   * RLU cATP (QGO-M)…" at bounding box center [487, 256] width 185 height 200
click at [518, 196] on div "Background RLU Background RLU Read" at bounding box center [487, 197] width 169 height 24
click at [508, 117] on div "Calibration RLU ATP1   * Calibration RLU ATP1   * Read" at bounding box center [487, 125] width 167 height 24
click at [589, 122] on div at bounding box center [673, 116] width 183 height 61
